Goal: Transaction & Acquisition: Purchase product/service

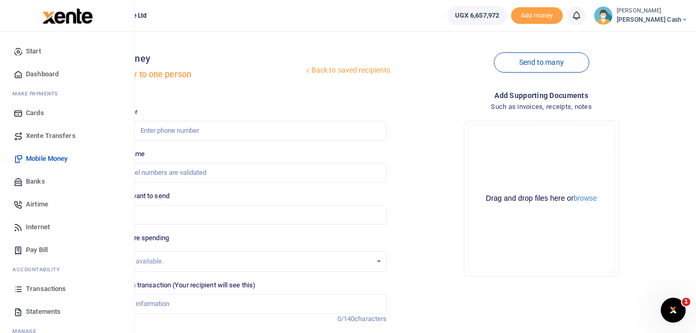
click at [47, 290] on span "Transactions" at bounding box center [46, 288] width 40 height 10
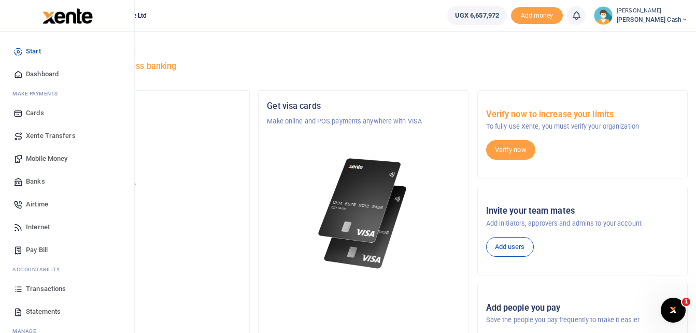
click at [40, 156] on span "Mobile Money" at bounding box center [46, 158] width 41 height 10
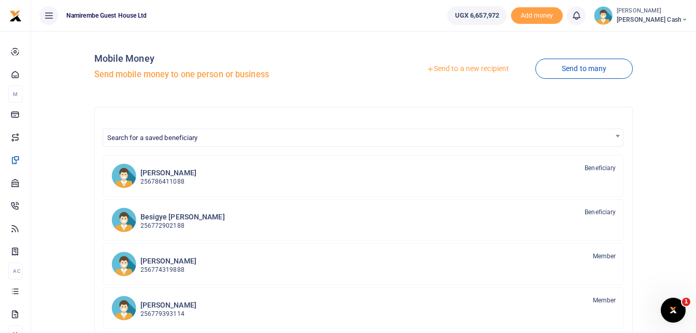
click at [456, 67] on link "Send to a new recipient" at bounding box center [467, 69] width 135 height 19
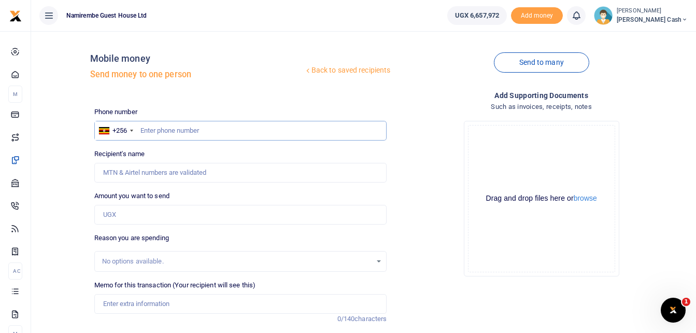
click at [142, 132] on input "text" at bounding box center [240, 131] width 293 height 20
type input "0784770741"
type input "Gorreti Mary Negohe"
type input "0784770741"
click at [125, 215] on input "Amount you want to send" at bounding box center [240, 215] width 293 height 20
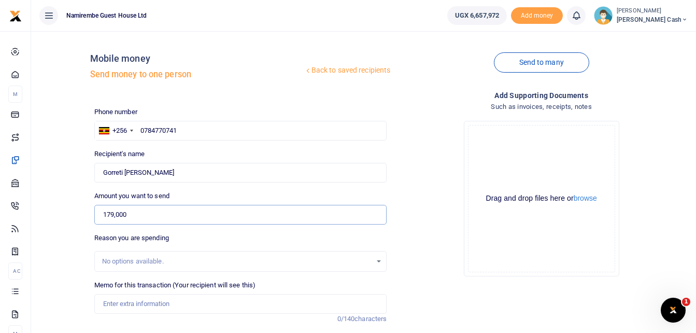
type input "179,000"
click at [112, 306] on input "Memo for this transaction (Your recipient will see this)" at bounding box center [240, 304] width 293 height 20
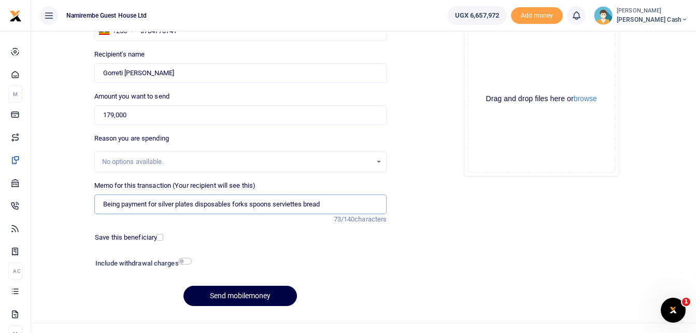
scroll to position [104, 0]
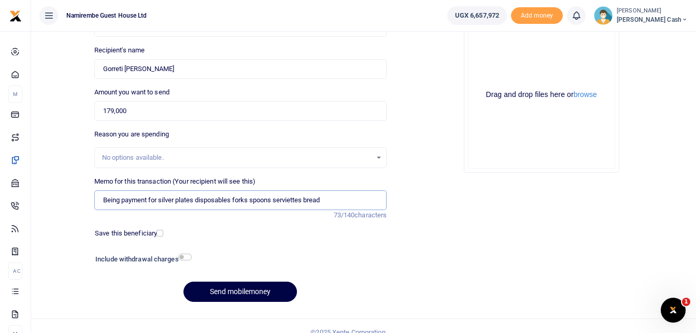
type input "Being payment for silver plates disposables forks spoons serviettes bread"
click at [184, 257] on input "checkbox" at bounding box center [184, 256] width 13 height 7
checkbox input "true"
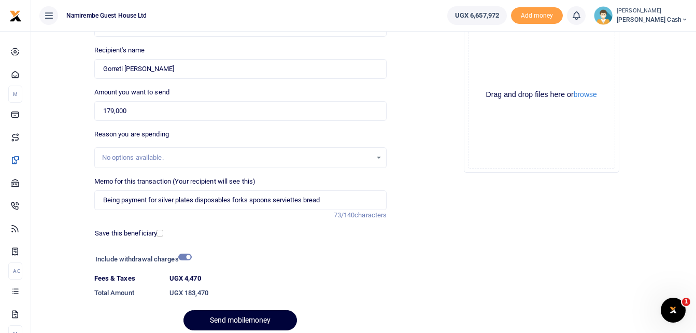
click at [232, 318] on button "Send mobilemoney" at bounding box center [239, 320] width 113 height 20
